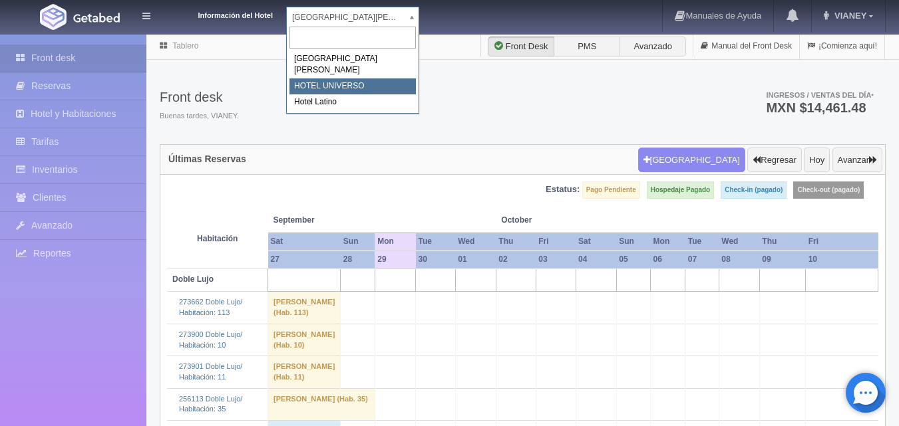
select select "358"
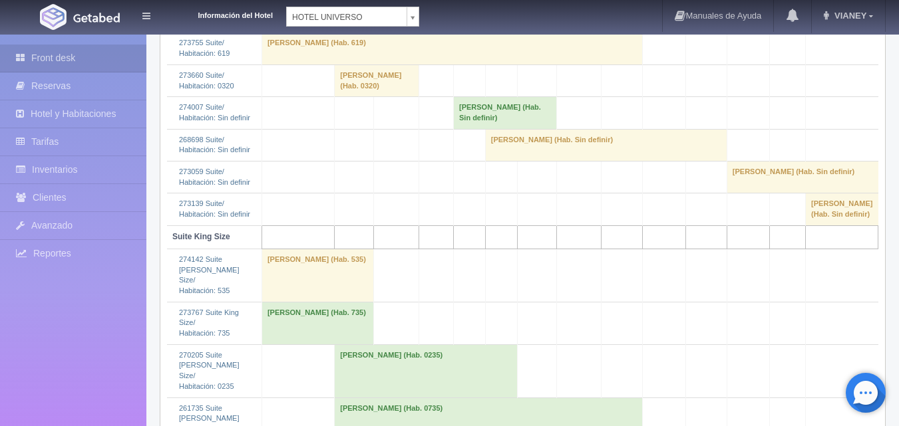
scroll to position [2195, 0]
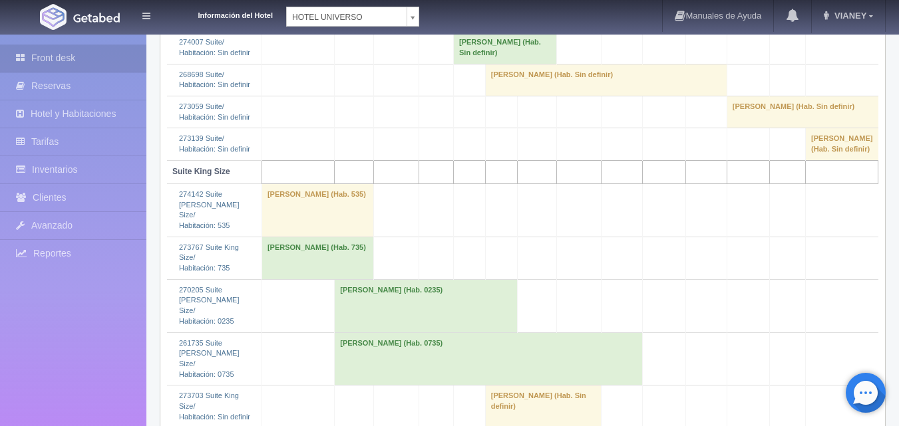
click at [353, 333] on td "Claudia Ariasruiz (Hab. 0735)" at bounding box center [488, 359] width 307 height 53
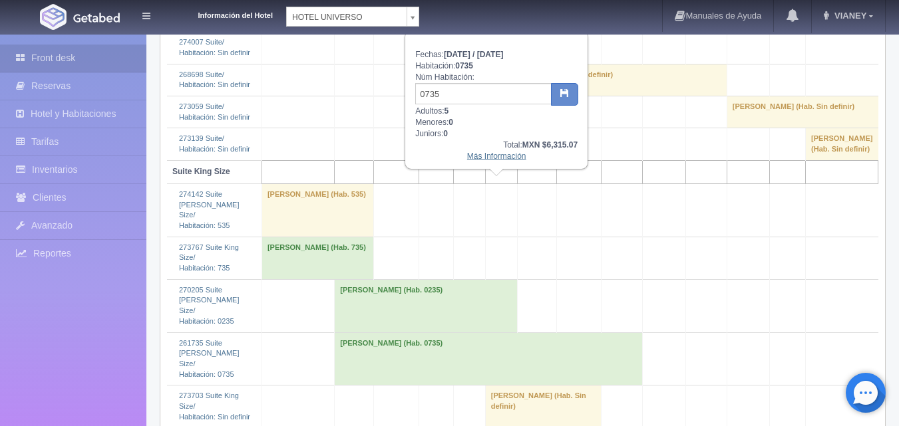
click at [487, 159] on link "Más Información" at bounding box center [496, 156] width 59 height 9
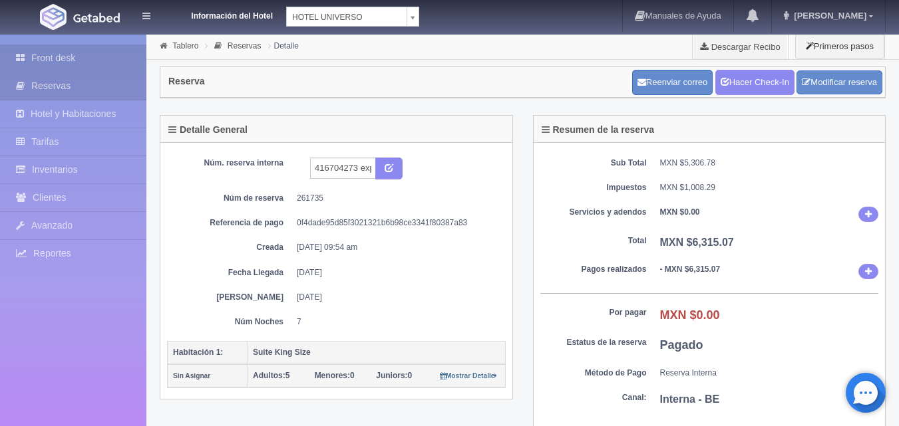
click at [58, 53] on link "Front desk" at bounding box center [73, 58] width 146 height 27
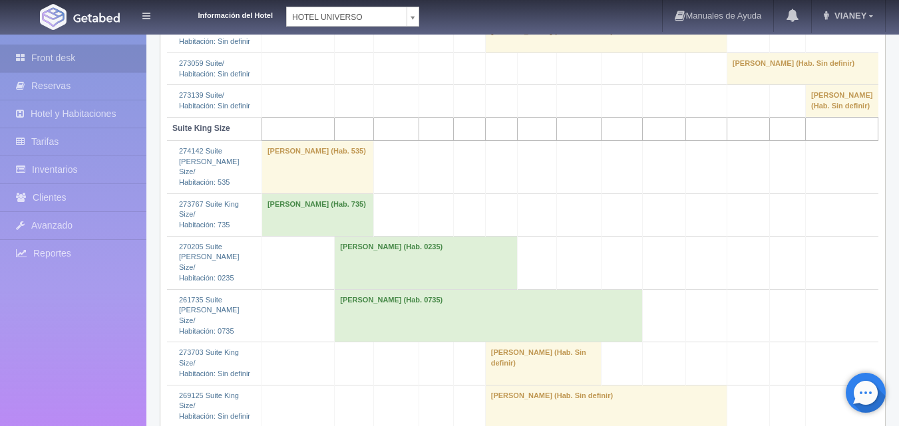
scroll to position [2195, 0]
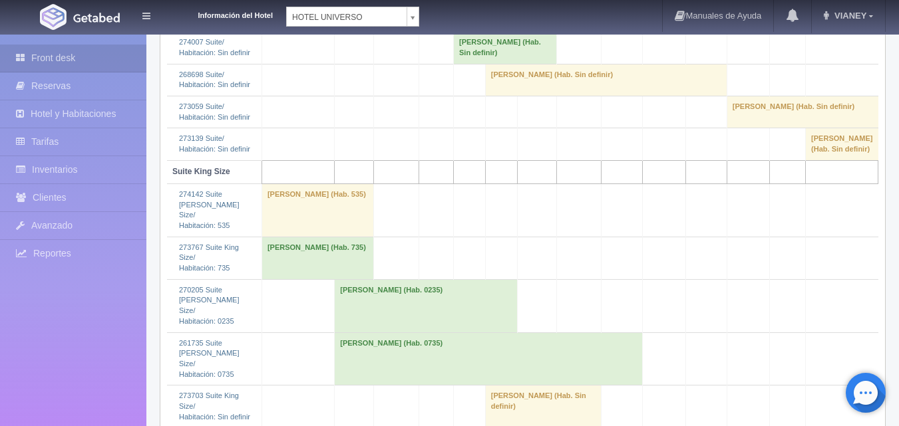
click at [355, 279] on td "[PERSON_NAME] (Hab. 0235)" at bounding box center [426, 305] width 183 height 53
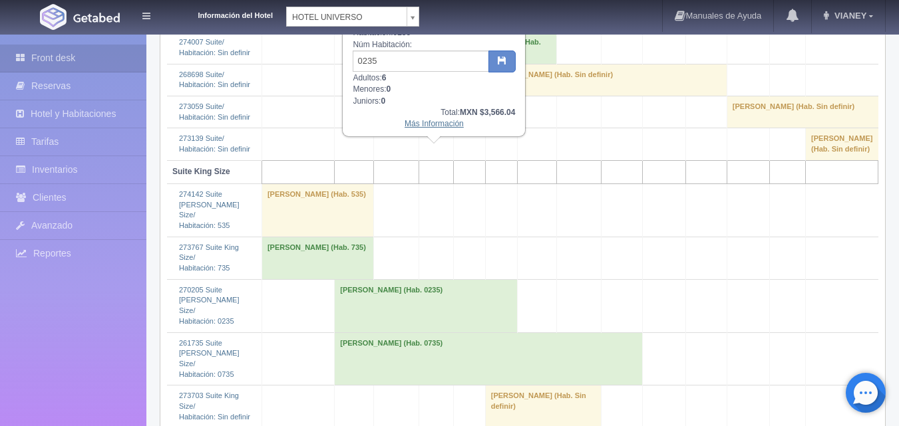
click at [420, 120] on link "Más Información" at bounding box center [433, 123] width 59 height 9
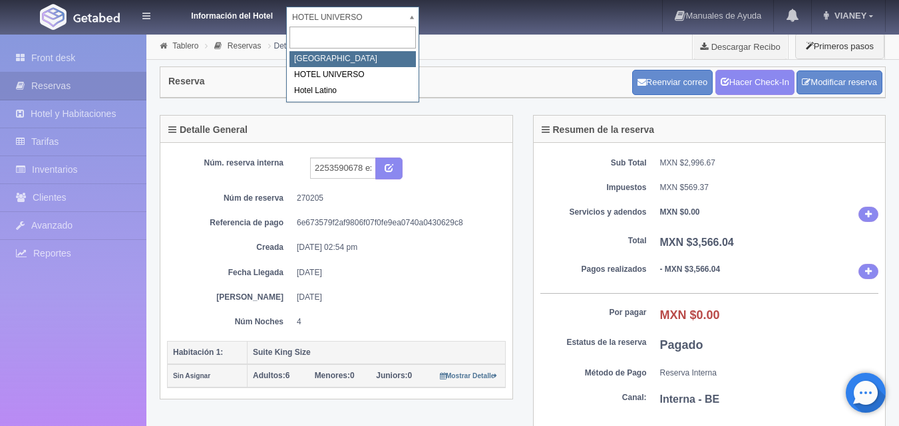
select select "357"
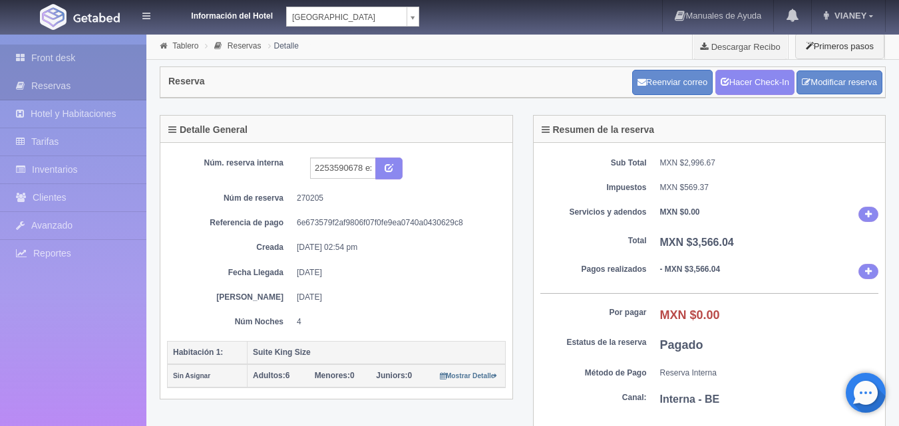
click at [47, 57] on link "Front desk" at bounding box center [73, 58] width 146 height 27
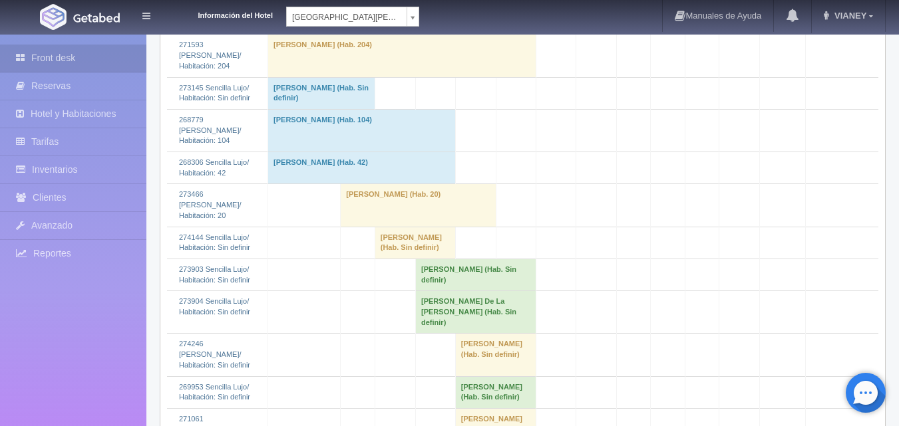
scroll to position [1397, 0]
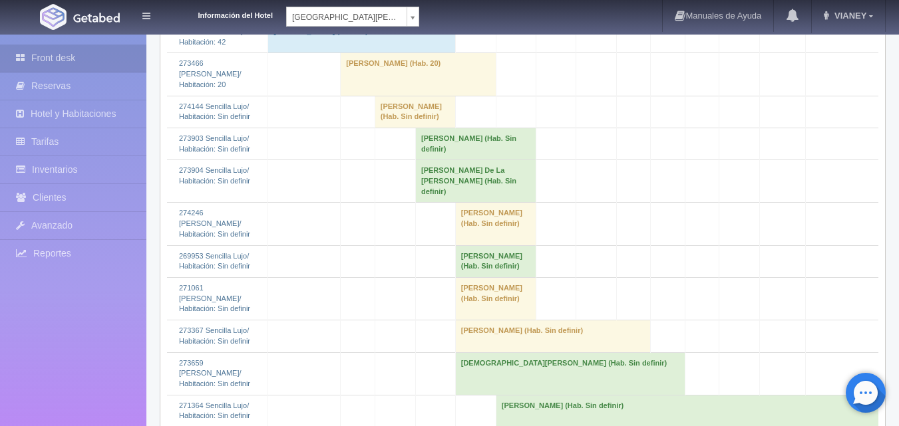
click at [339, 53] on td "[PERSON_NAME] (Hab. 42)" at bounding box center [362, 37] width 188 height 32
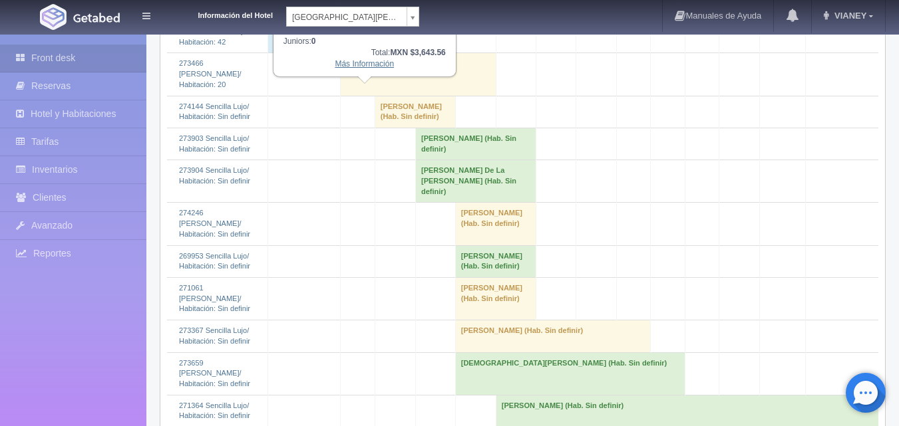
click at [352, 61] on link "Más Información" at bounding box center [364, 63] width 59 height 9
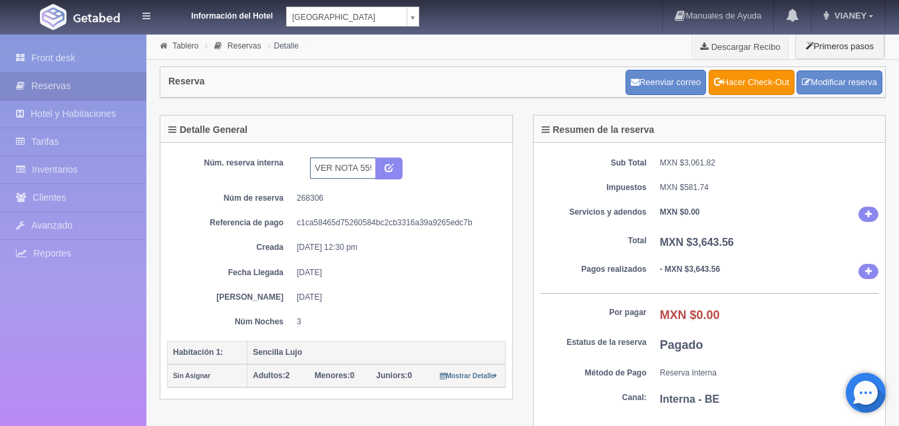
click at [350, 166] on input "VER NOTA 5592106955 BOOKING" at bounding box center [343, 168] width 66 height 21
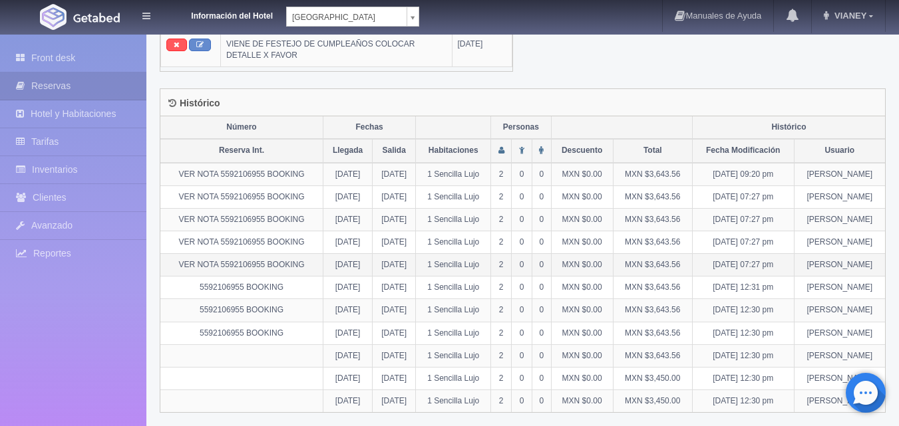
scroll to position [740, 0]
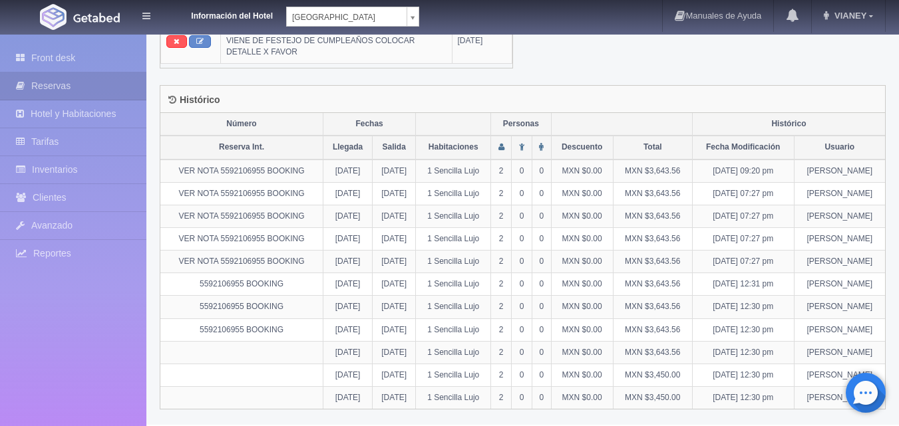
type input "VER NOTA 5592106955 BOOKINGBBD"
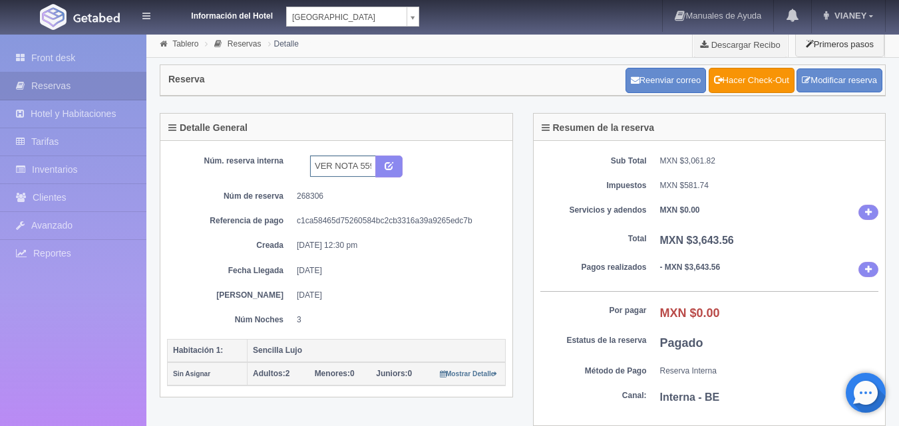
scroll to position [0, 0]
